Goal: Task Accomplishment & Management: Manage account settings

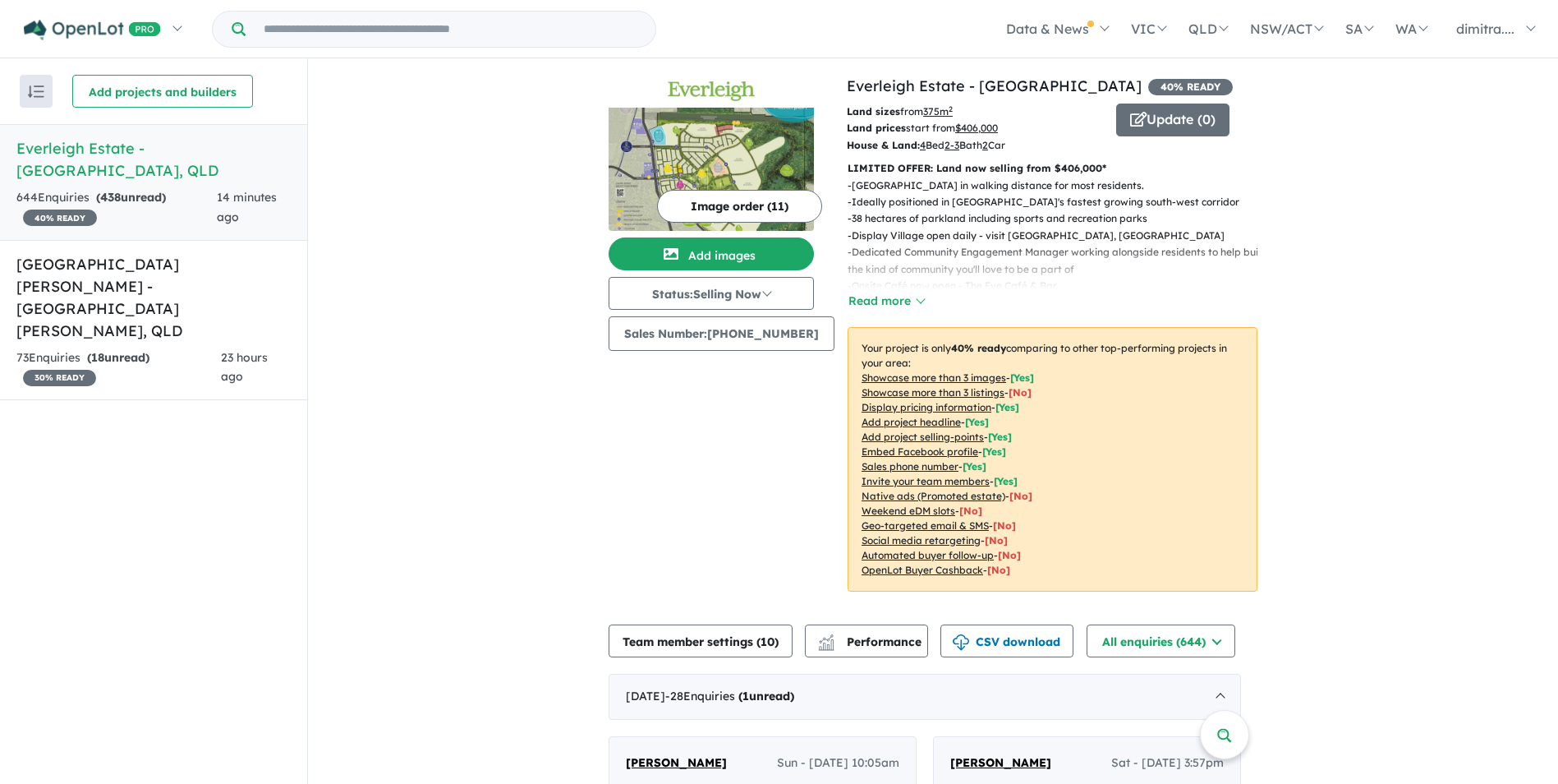
scroll to position [417, 0]
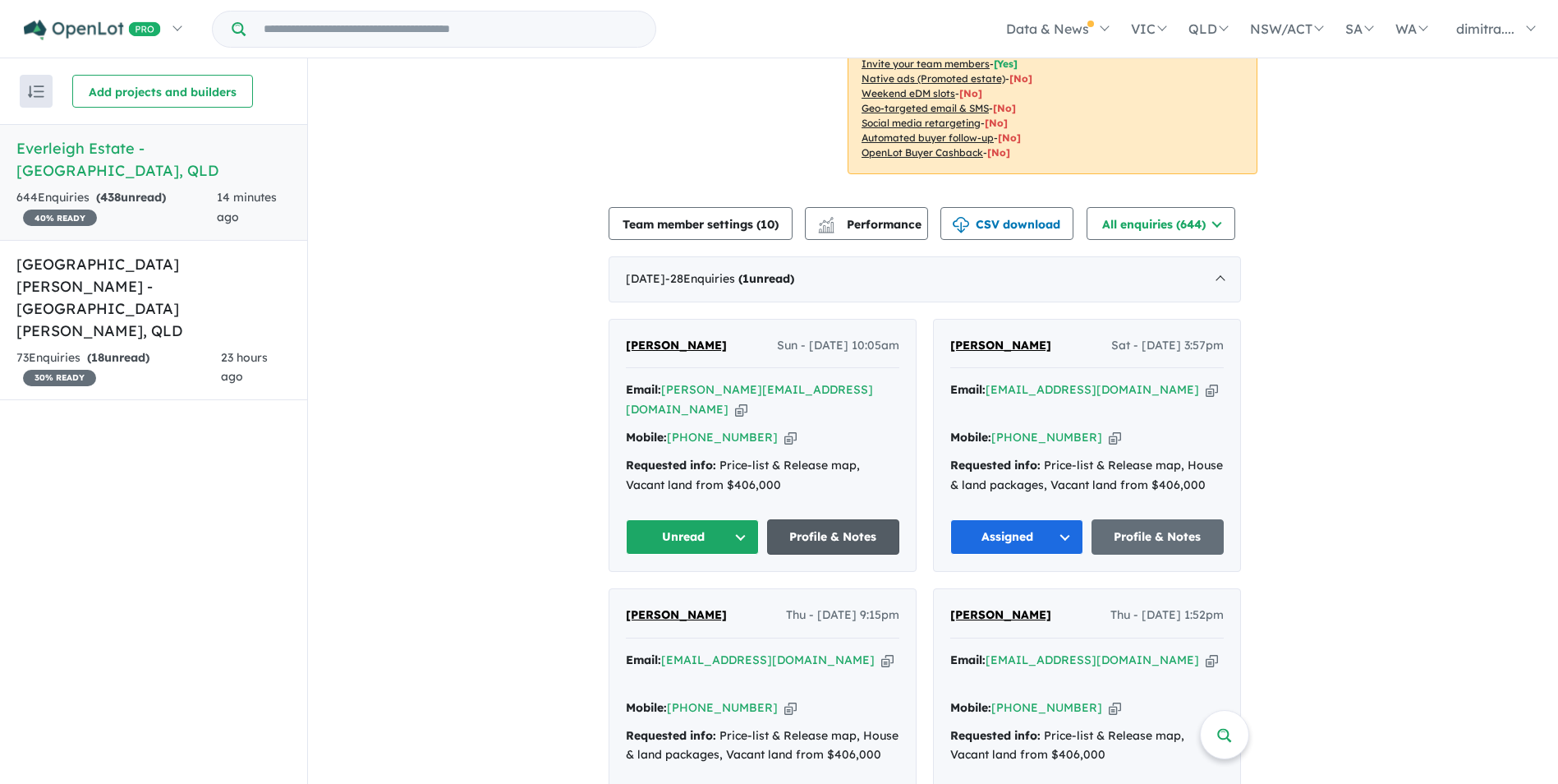
click at [821, 519] on link "Profile & Notes" at bounding box center [834, 537] width 133 height 36
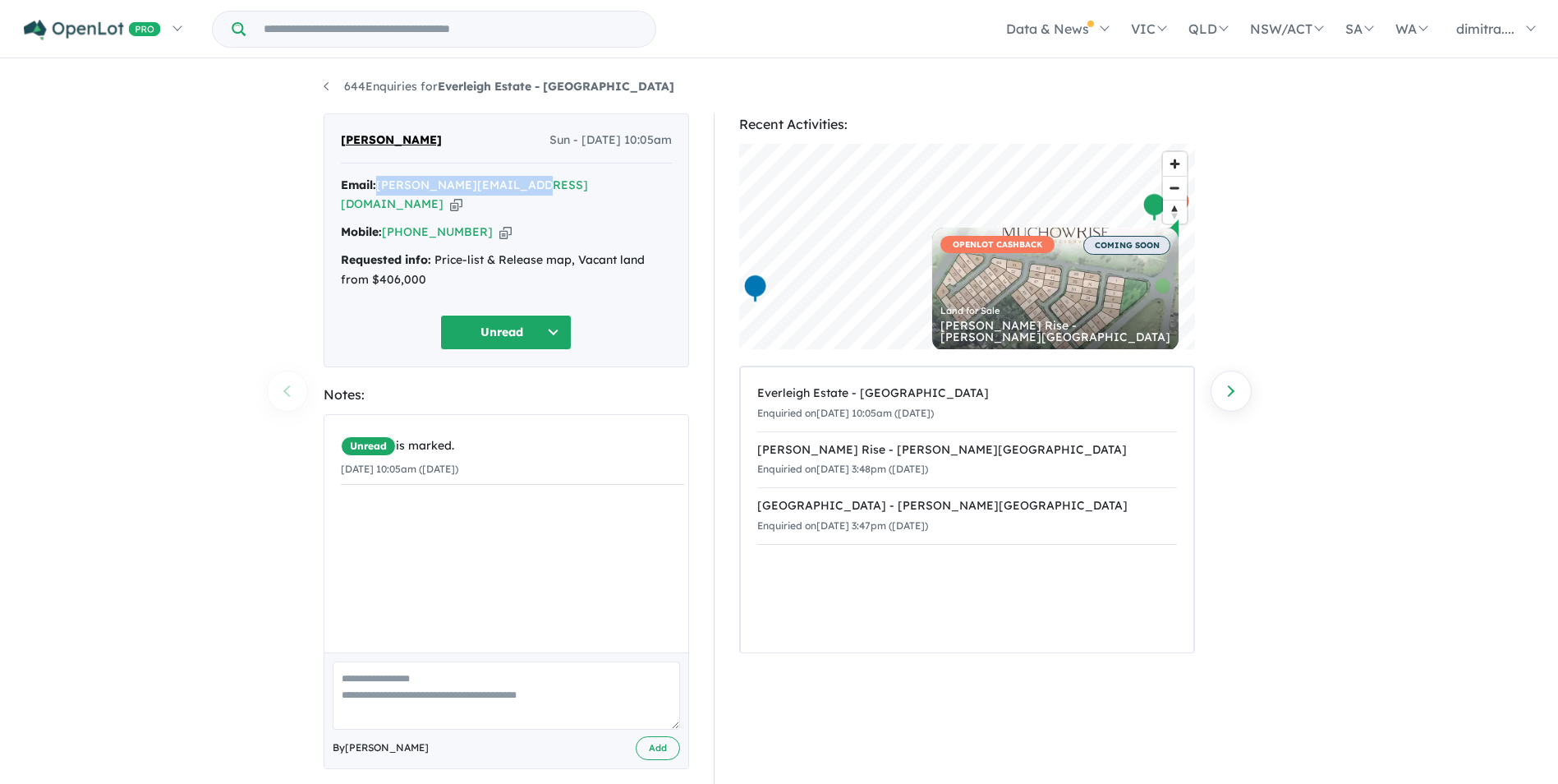
drag, startPoint x: 526, startPoint y: 185, endPoint x: 377, endPoint y: 185, distance: 149.0
click at [377, 185] on div "Email: liam.verney@hotmail.com Copied!" at bounding box center [507, 195] width 331 height 39
drag, startPoint x: 377, startPoint y: 185, endPoint x: 402, endPoint y: 185, distance: 25.0
copy div "[PERSON_NAME][EMAIL_ADDRESS][DOMAIN_NAME]"
drag, startPoint x: 474, startPoint y: 210, endPoint x: 381, endPoint y: 211, distance: 93.0
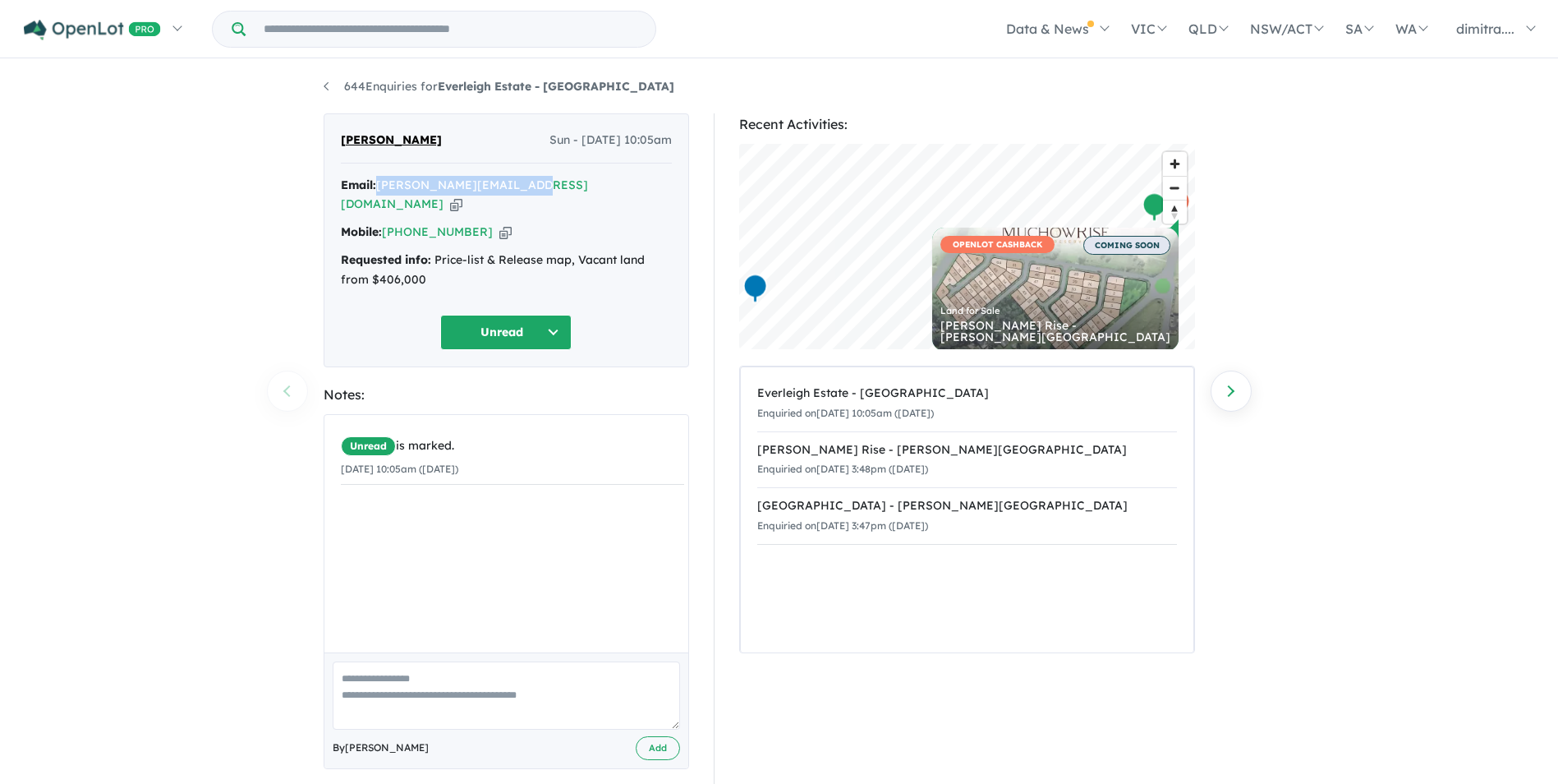
click at [381, 223] on div "Mobile: +61 473 367 214 Copied!" at bounding box center [507, 233] width 331 height 20
drag, startPoint x: 381, startPoint y: 211, endPoint x: 412, endPoint y: 210, distance: 31.0
copy div ": +61 473 367 214"
drag, startPoint x: 423, startPoint y: 141, endPoint x: 340, endPoint y: 137, distance: 83.1
click at [341, 137] on div "Liam Verney Sun - 24/08/2025, 10:05am" at bounding box center [507, 147] width 331 height 33
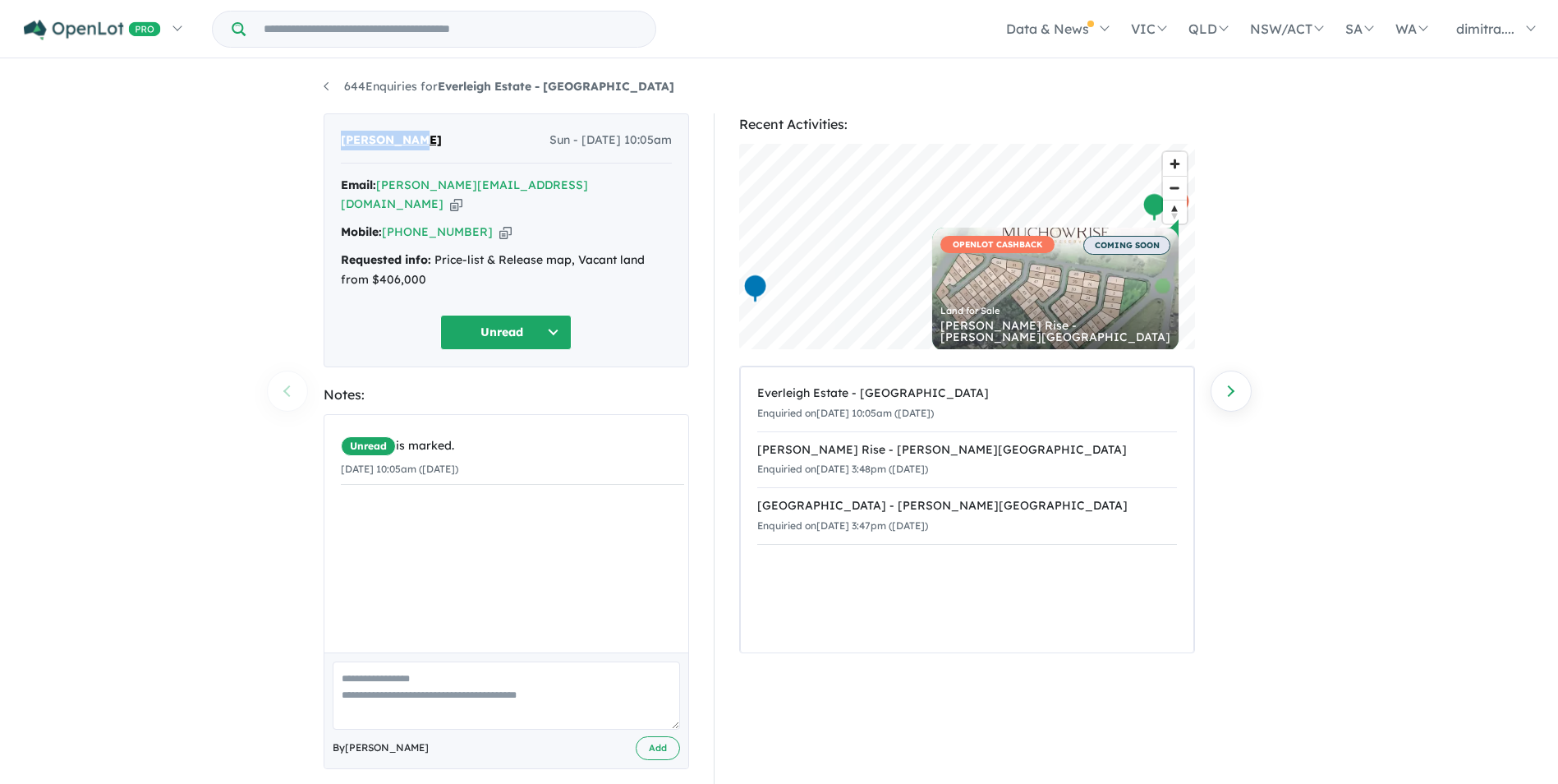
drag, startPoint x: 340, startPoint y: 137, endPoint x: 382, endPoint y: 141, distance: 42.2
copy span "[PERSON_NAME]"
click at [506, 317] on button "Unread" at bounding box center [506, 332] width 131 height 36
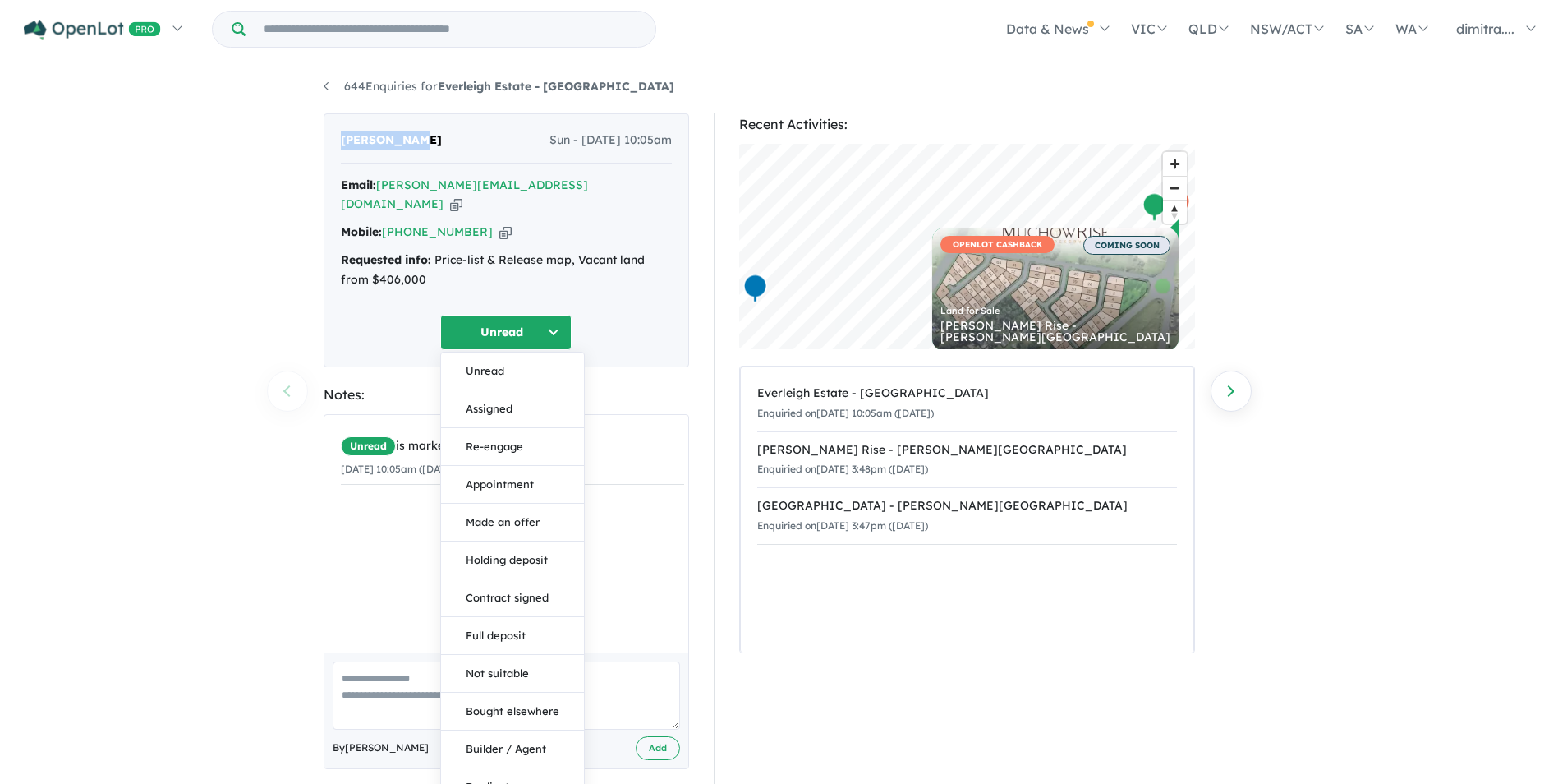
click at [517, 391] on button "Assigned" at bounding box center [512, 409] width 143 height 37
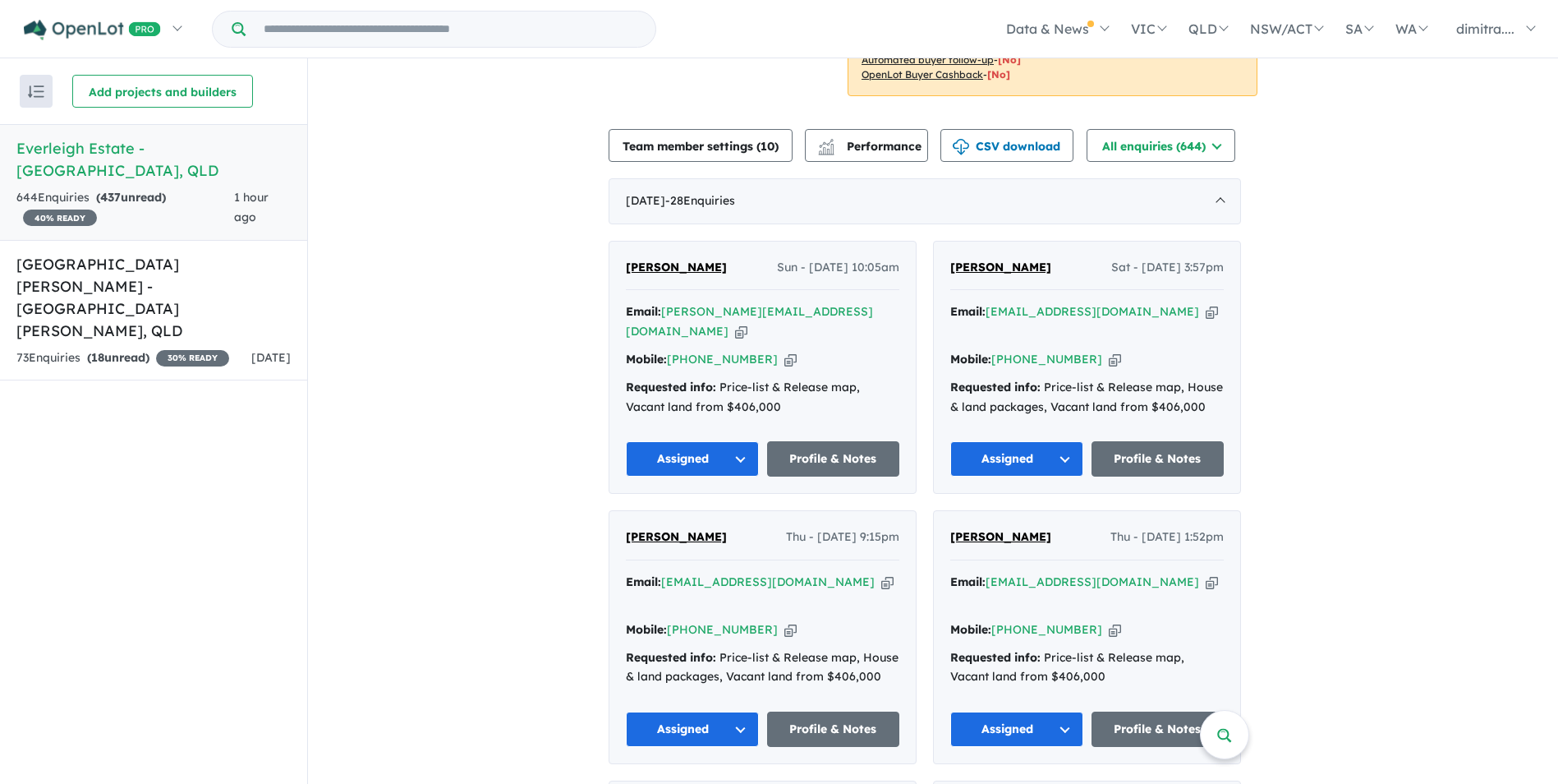
scroll to position [499, 0]
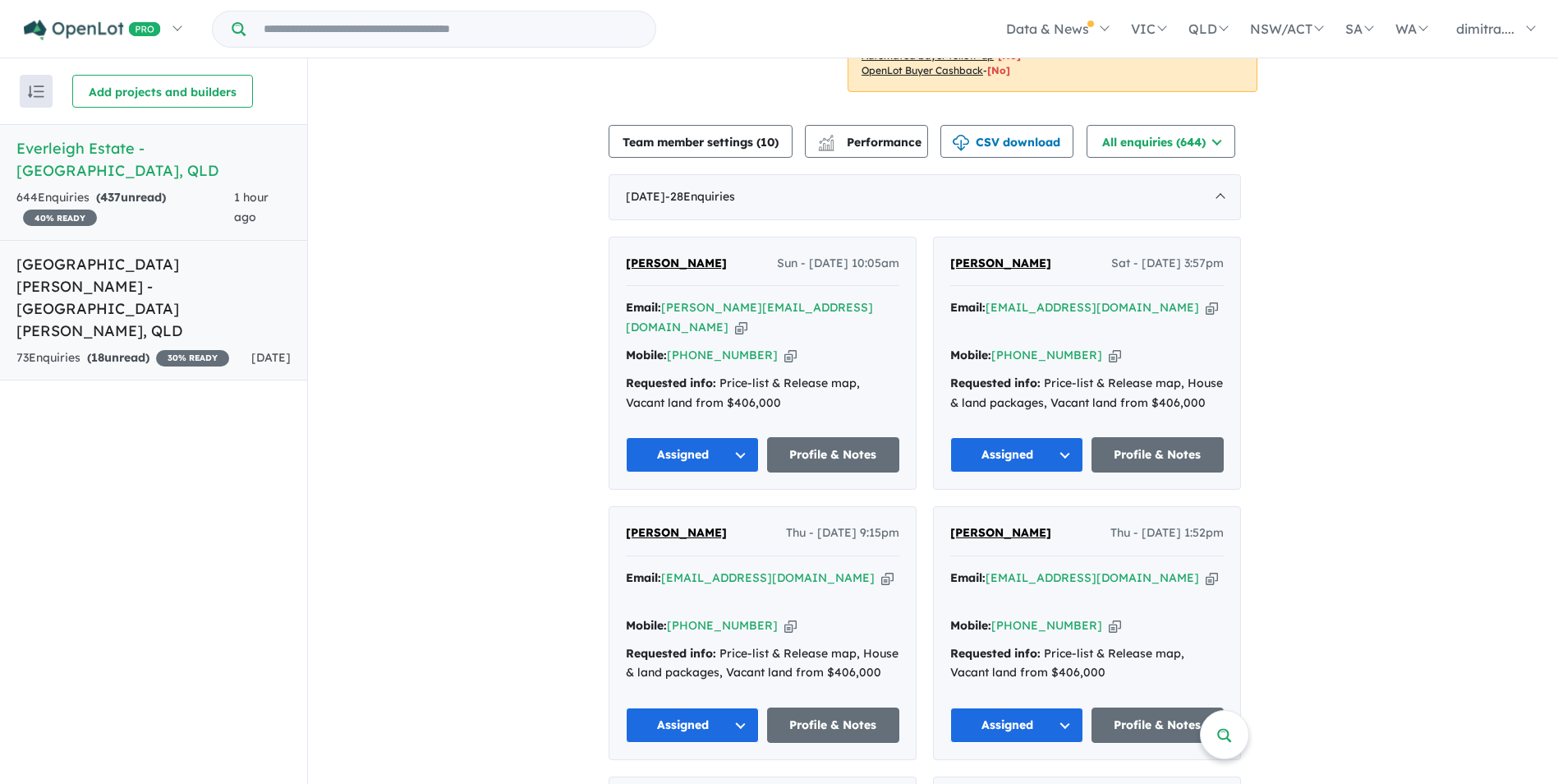
click at [229, 349] on div "73 Enquir ies ( 18 unread) 30 % READY" at bounding box center [122, 359] width 213 height 20
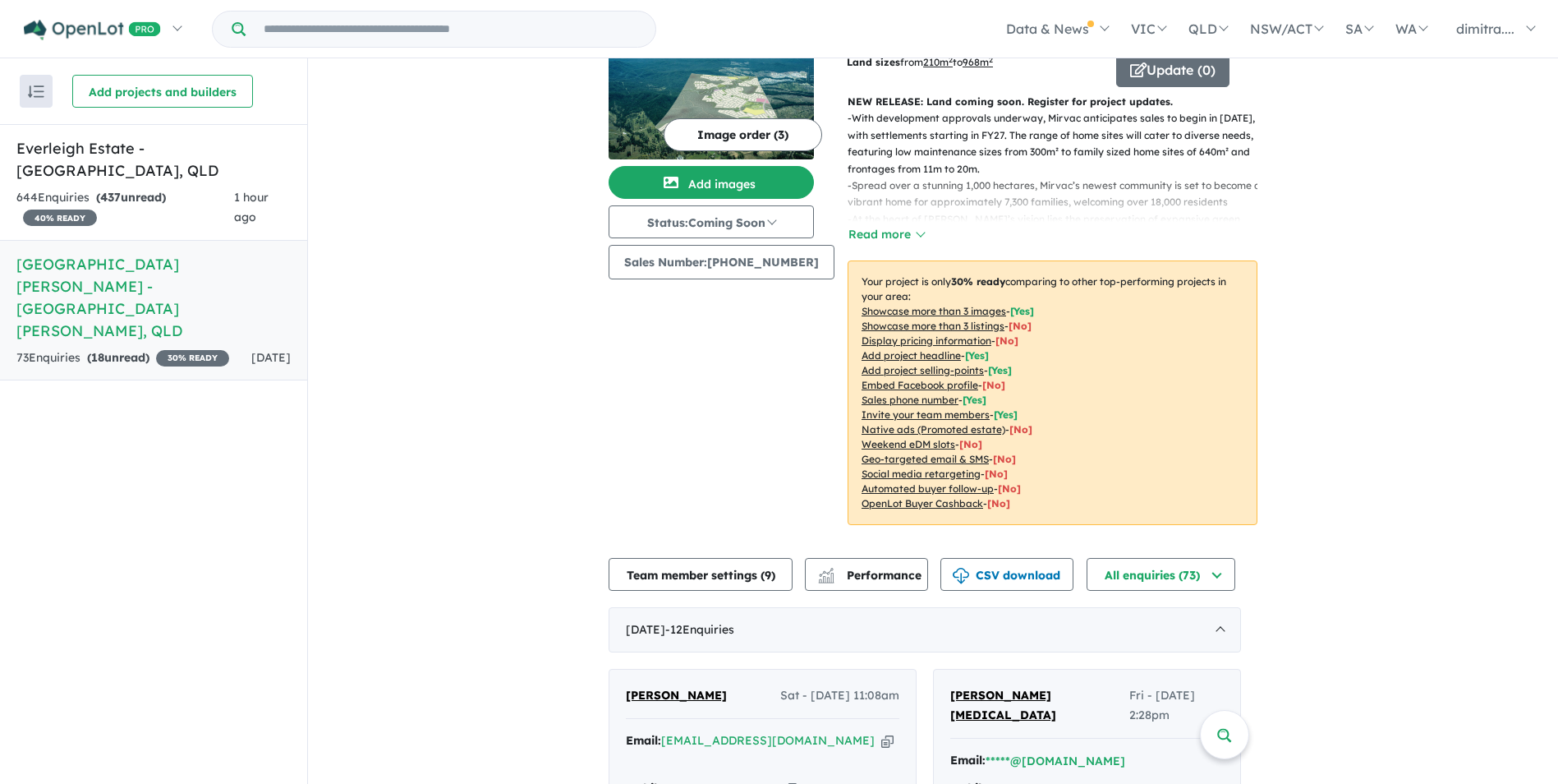
scroll to position [318, 0]
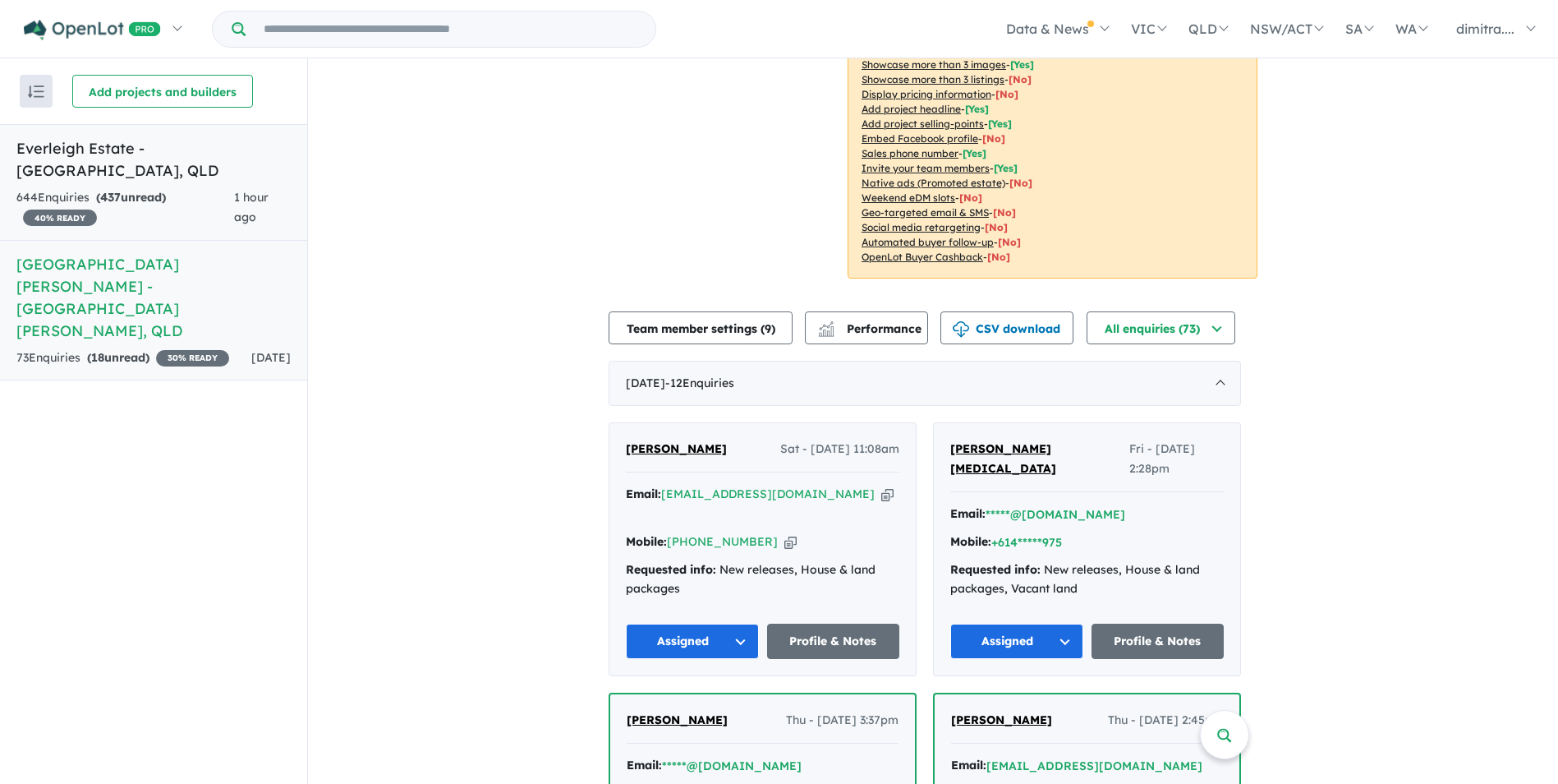
click at [178, 188] on div "644 Enquir ies ( 437 unread) 40 % READY" at bounding box center [125, 207] width 218 height 39
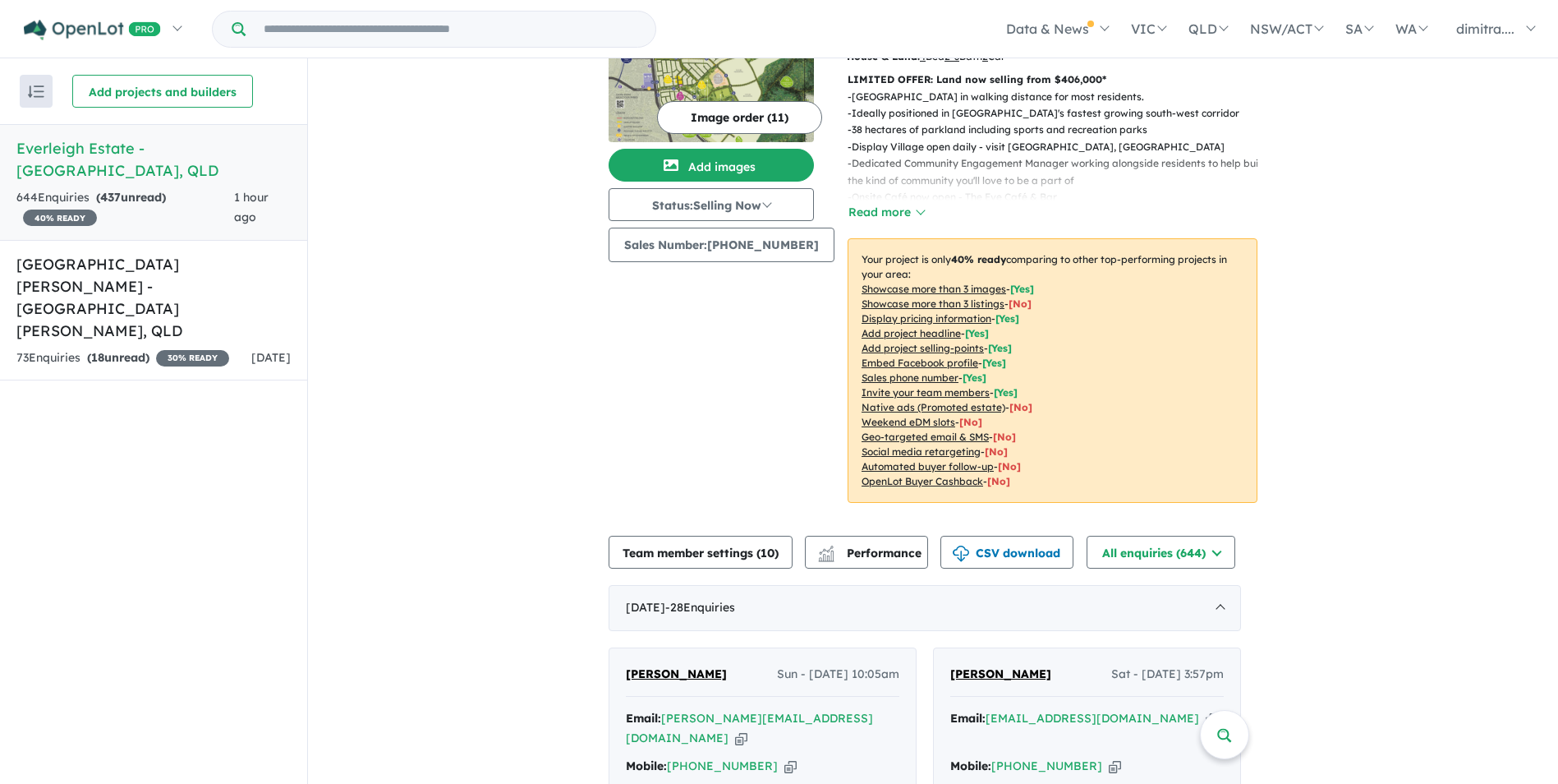
scroll to position [499, 0]
